Goal: Task Accomplishment & Management: Complete application form

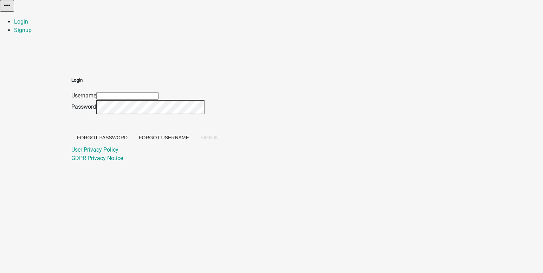
click at [158, 92] on input "Username" at bounding box center [127, 95] width 62 height 7
type input "[EMAIL_ADDRESS][DOMAIN_NAME]"
click at [224, 144] on button "SIGN IN" at bounding box center [210, 137] width 30 height 13
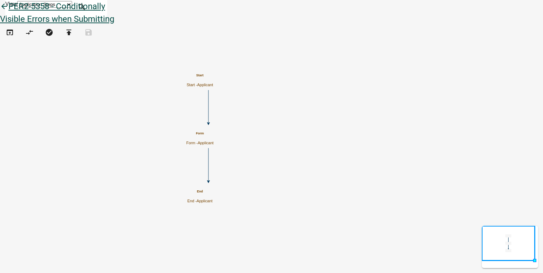
click at [8, 12] on icon "arrow_back" at bounding box center [4, 7] width 8 height 10
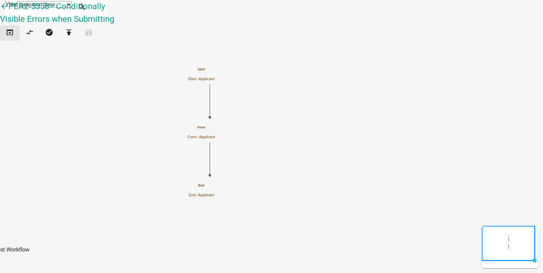
click at [18, 38] on button "open_in_browser" at bounding box center [10, 32] width 20 height 15
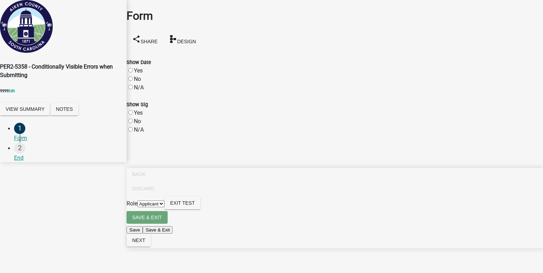
click at [136, 76] on label "No" at bounding box center [137, 79] width 7 height 7
click at [133, 76] on input "No" at bounding box center [130, 78] width 5 height 5
radio input "true"
click at [138, 110] on label "Yes" at bounding box center [138, 112] width 9 height 7
click at [133, 110] on input "Yes" at bounding box center [130, 112] width 5 height 5
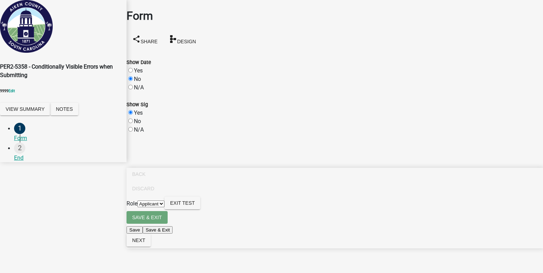
radio input "true"
click at [151, 246] on button "Next" at bounding box center [139, 240] width 24 height 13
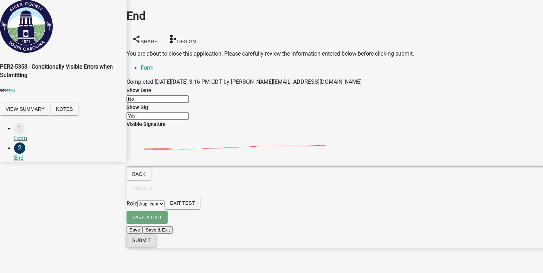
click at [151, 243] on span "Submit" at bounding box center [141, 240] width 19 height 6
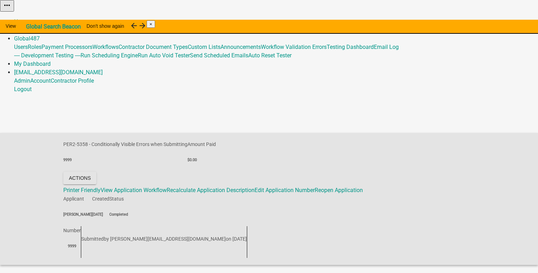
click at [30, 27] on link "Admin" at bounding box center [22, 30] width 16 height 7
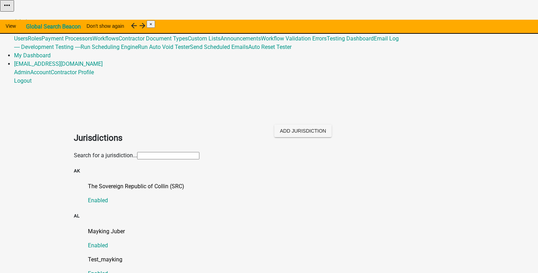
click at [155, 152] on input "text" at bounding box center [168, 155] width 62 height 7
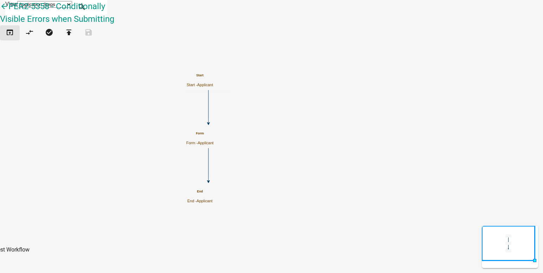
click at [14, 35] on icon "open_in_browser" at bounding box center [10, 33] width 8 height 10
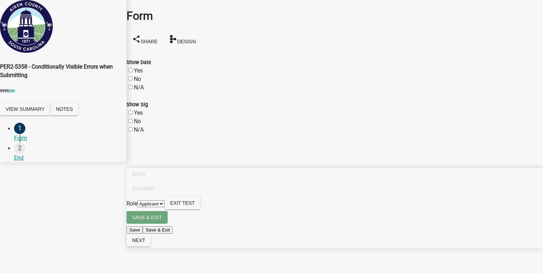
click at [137, 67] on label "Yes" at bounding box center [138, 70] width 9 height 7
click at [133, 68] on input "Yes" at bounding box center [130, 70] width 5 height 5
radio input "true"
click at [137, 118] on label "No" at bounding box center [137, 121] width 7 height 7
click at [133, 118] on input "No" at bounding box center [130, 120] width 5 height 5
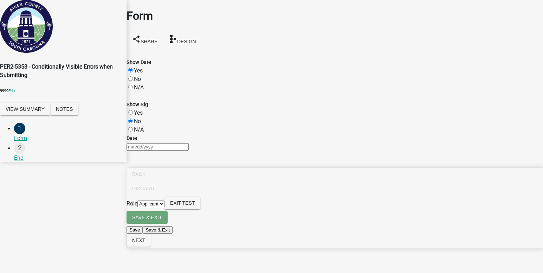
radio input "true"
click at [155, 151] on div at bounding box center [335, 146] width 416 height 8
select select "9"
select select "2025"
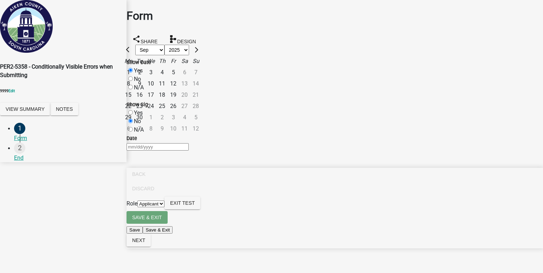
click at [179, 89] on div "12" at bounding box center [173, 83] width 11 height 11
type input "09/12/2025"
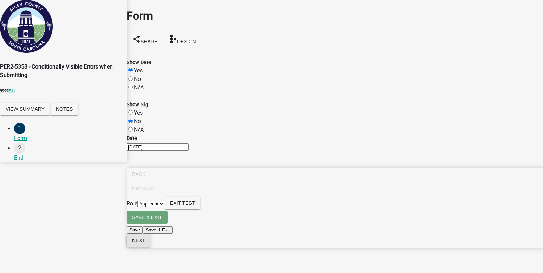
click at [145, 243] on span "Next" at bounding box center [138, 240] width 13 height 6
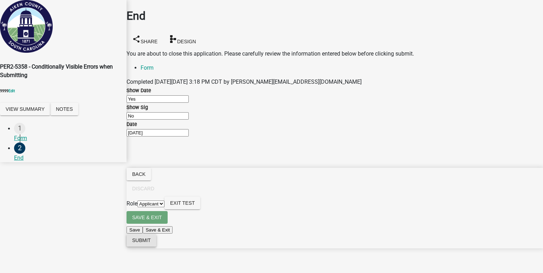
click at [151, 243] on span "Submit" at bounding box center [141, 240] width 19 height 6
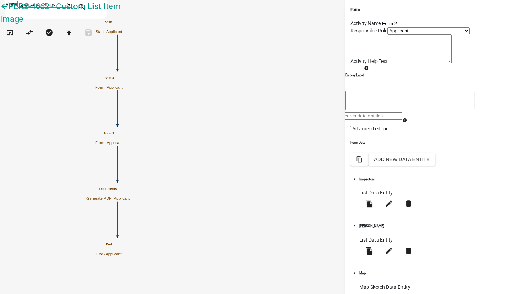
scroll to position [166, 0]
